Goal: Transaction & Acquisition: Download file/media

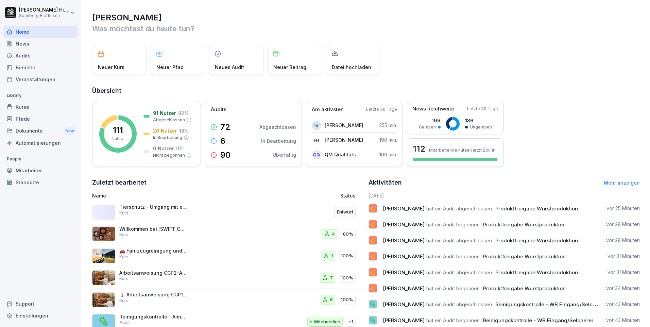
click at [423, 307] on span "[PERSON_NAME]" at bounding box center [404, 304] width 42 height 6
click at [31, 56] on div "Audits" at bounding box center [40, 56] width 74 height 12
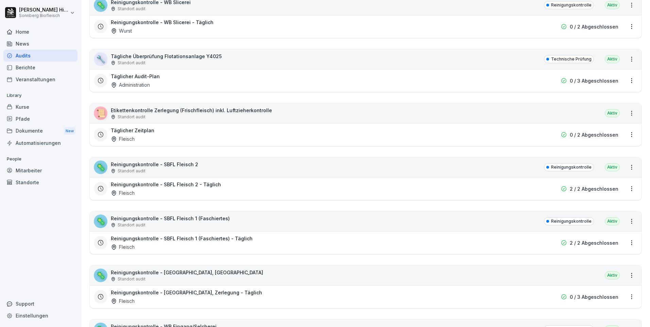
scroll to position [272, 0]
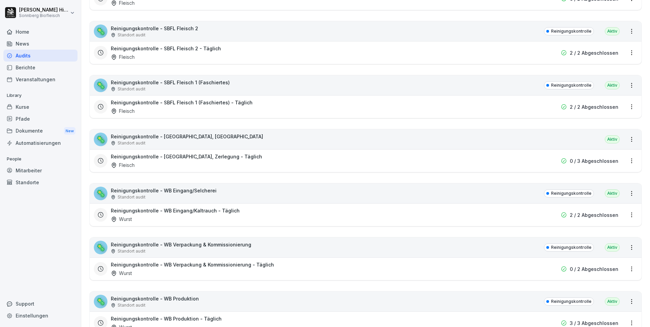
click at [603, 213] on p "2 / 2 Abgeschlossen" at bounding box center [593, 214] width 49 height 7
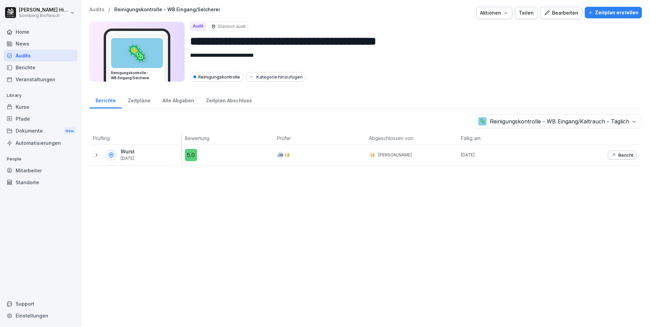
click at [618, 155] on p "Bericht" at bounding box center [625, 154] width 15 height 5
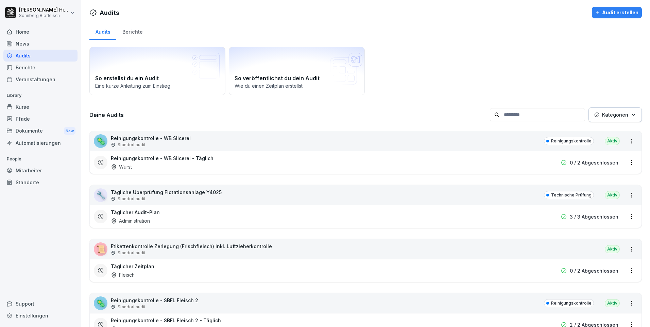
click at [38, 65] on div "Berichte" at bounding box center [40, 67] width 74 height 12
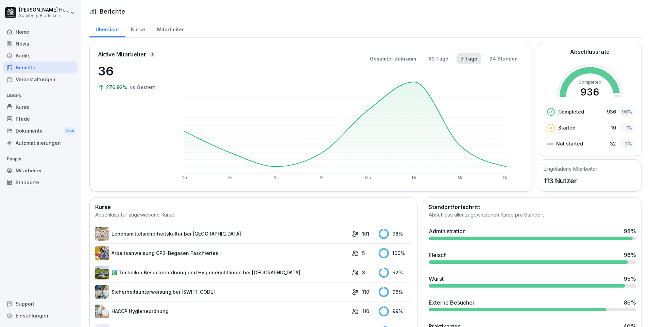
click at [38, 52] on div "Audits" at bounding box center [40, 56] width 74 height 12
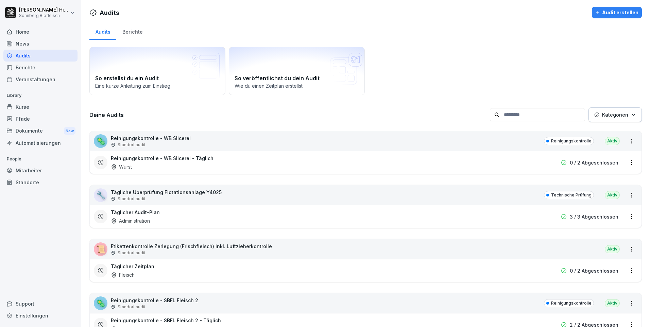
click at [507, 117] on input at bounding box center [537, 114] width 95 height 13
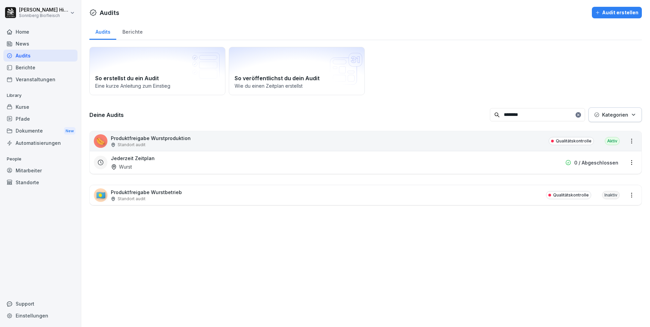
type input "********"
click at [170, 141] on p "Produktfreigabe Wurstproduktion" at bounding box center [151, 138] width 80 height 7
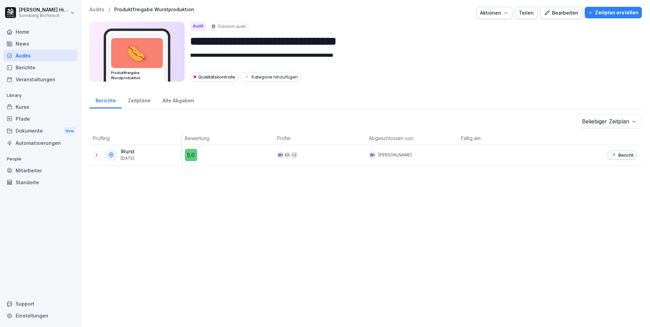
click at [98, 156] on icon at bounding box center [95, 154] width 5 height 5
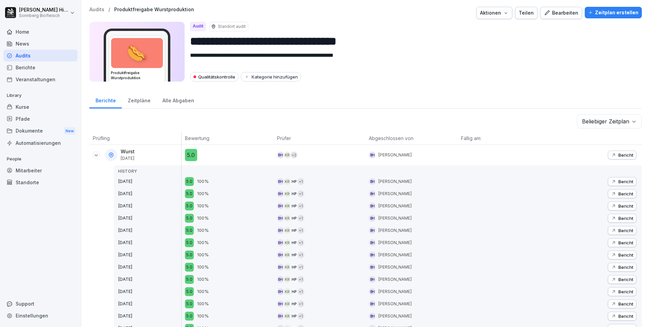
click at [620, 154] on p "Bericht" at bounding box center [625, 154] width 15 height 5
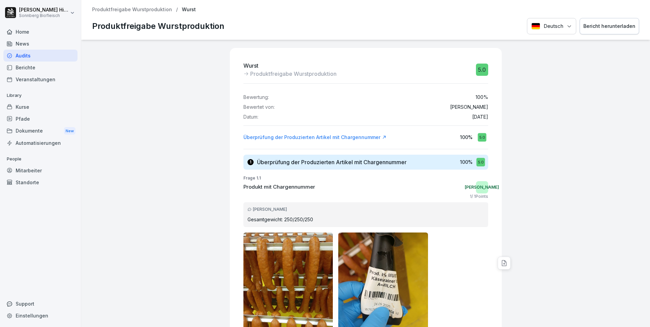
click at [601, 23] on div "Bericht herunterladen" at bounding box center [609, 25] width 52 height 7
drag, startPoint x: 153, startPoint y: 81, endPoint x: 129, endPoint y: 68, distance: 27.4
click at [153, 81] on div "Wurst Produktfreigabe Wurstproduktion 5.0 Bewertung: 100 % Bewertet von: [PERSO…" at bounding box center [365, 183] width 568 height 287
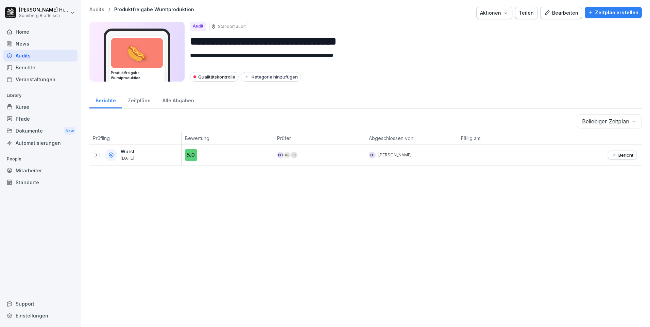
click at [98, 154] on icon at bounding box center [95, 154] width 5 height 5
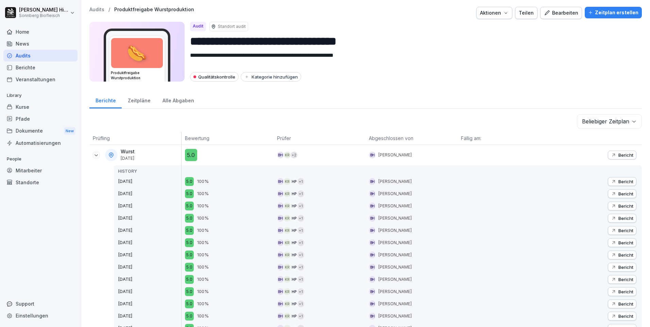
click at [619, 181] on p "Bericht" at bounding box center [625, 181] width 15 height 5
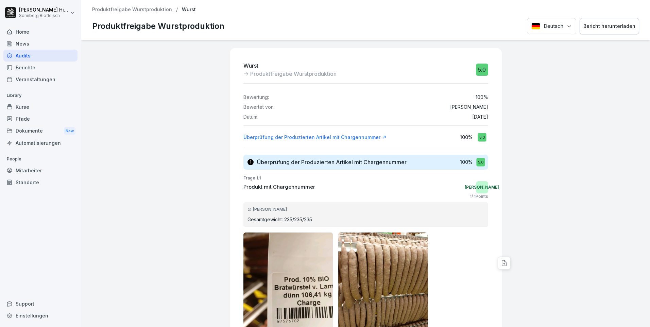
click at [596, 25] on div "Bericht herunterladen" at bounding box center [609, 25] width 52 height 7
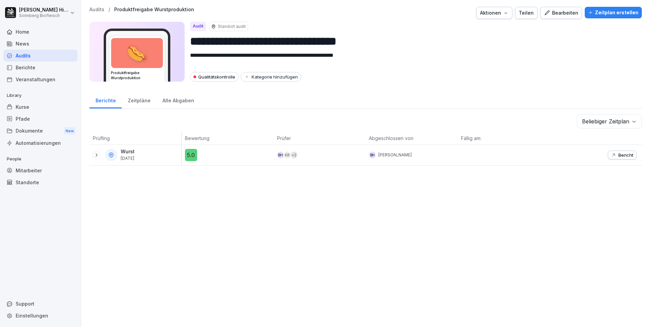
click at [97, 155] on icon at bounding box center [96, 154] width 2 height 3
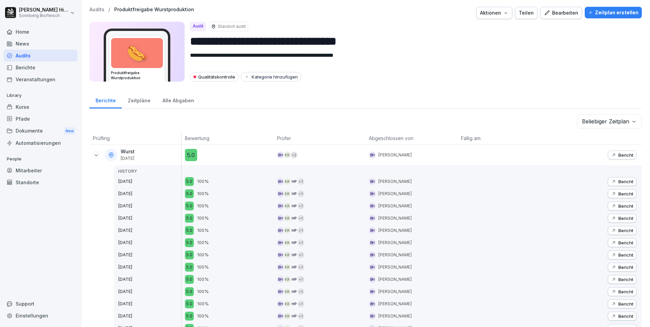
click at [618, 193] on p "Bericht" at bounding box center [625, 193] width 15 height 5
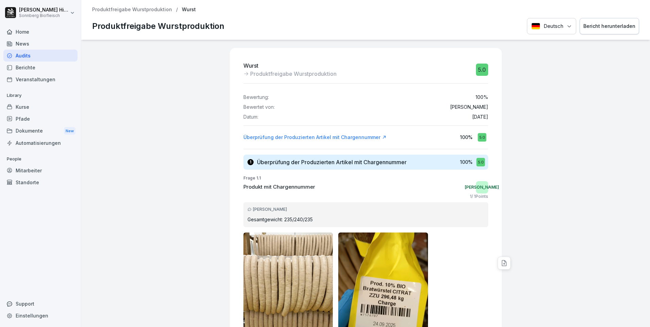
click at [590, 24] on div "Bericht herunterladen" at bounding box center [609, 25] width 52 height 7
click at [564, 121] on div at bounding box center [576, 206] width 142 height 333
